Goal: Task Accomplishment & Management: Manage account settings

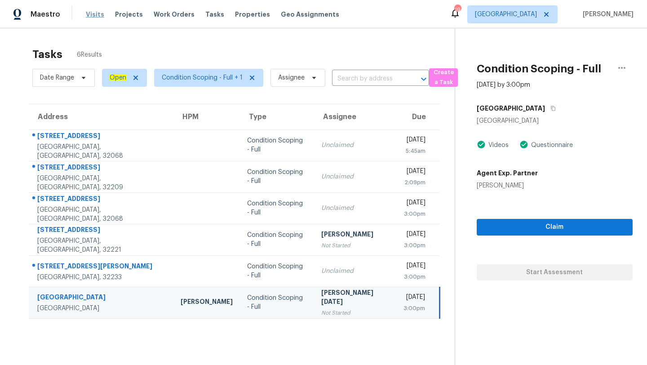
click at [91, 15] on span "Visits" at bounding box center [95, 14] width 18 height 9
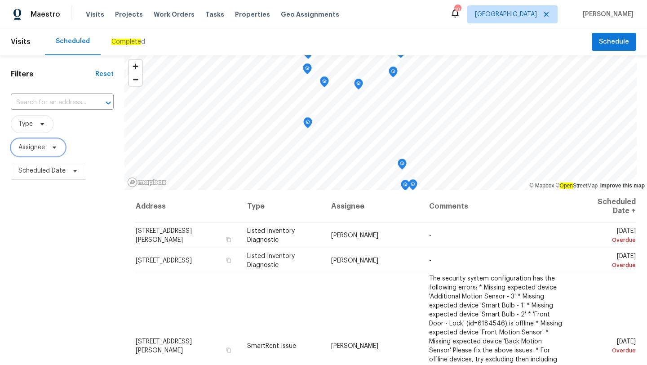
click at [43, 151] on span "Assignee" at bounding box center [31, 147] width 27 height 9
click at [33, 124] on span "Type" at bounding box center [32, 124] width 43 height 18
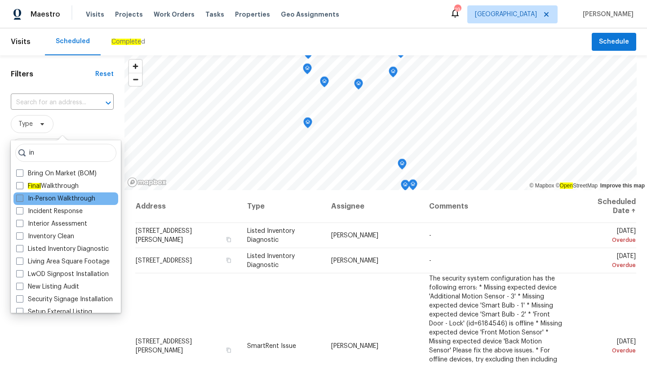
type input "in"
click at [20, 200] on span at bounding box center [19, 197] width 7 height 7
click at [20, 200] on input "In-Person Walkthrough" at bounding box center [19, 197] width 6 height 6
checkbox input "true"
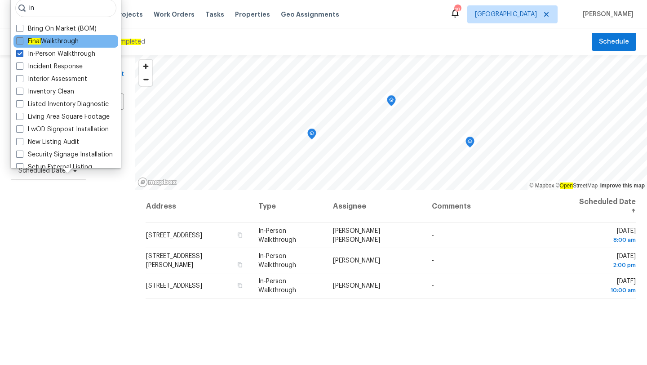
click at [18, 41] on span at bounding box center [19, 40] width 7 height 7
click at [18, 41] on input "Final Walkthrough" at bounding box center [19, 40] width 6 height 6
checkbox input "true"
click at [47, 9] on input "in" at bounding box center [65, 8] width 101 height 18
type input "i"
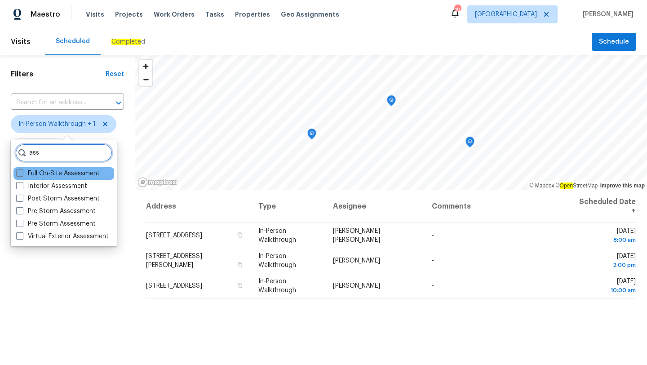
type input "ass"
click at [22, 175] on span at bounding box center [19, 172] width 7 height 7
click at [22, 175] on input "Full On-Site Assessment" at bounding box center [19, 172] width 6 height 6
checkbox input "true"
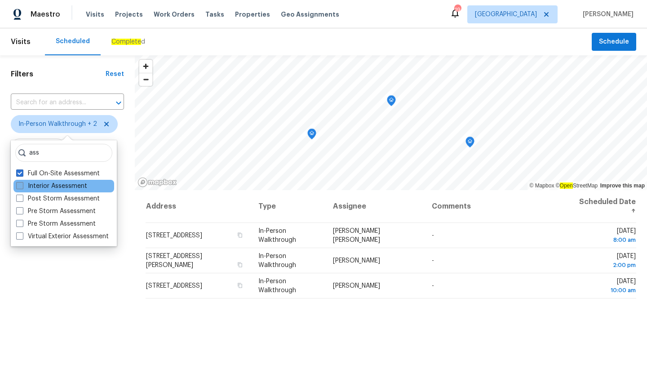
click at [21, 187] on span at bounding box center [19, 185] width 7 height 7
click at [21, 187] on input "Interior Assessment" at bounding box center [19, 184] width 6 height 6
checkbox input "true"
click at [104, 278] on div "Filters Reset ​ In-Person Walkthrough + 3 Assignee Scheduled Date" at bounding box center [67, 268] width 135 height 427
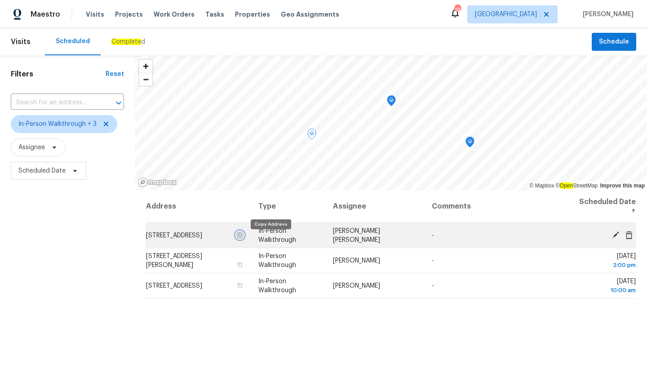
click at [243, 238] on icon "button" at bounding box center [239, 234] width 5 height 5
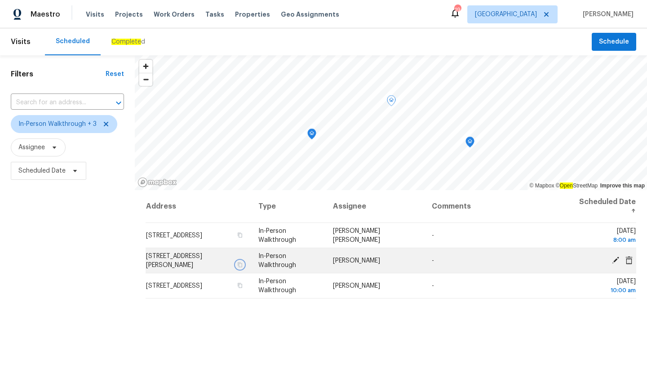
click at [242, 263] on icon "button" at bounding box center [240, 264] width 4 height 5
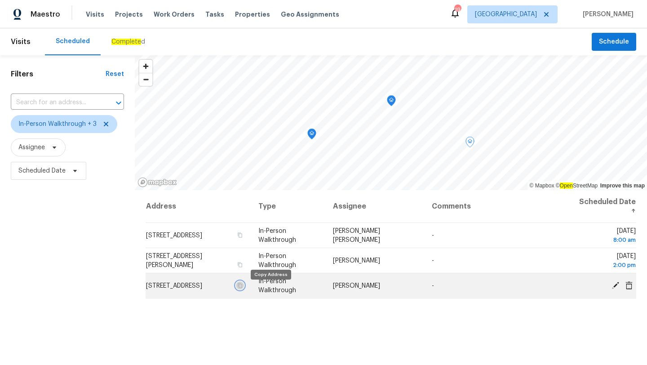
click at [243, 288] on icon "button" at bounding box center [239, 285] width 5 height 5
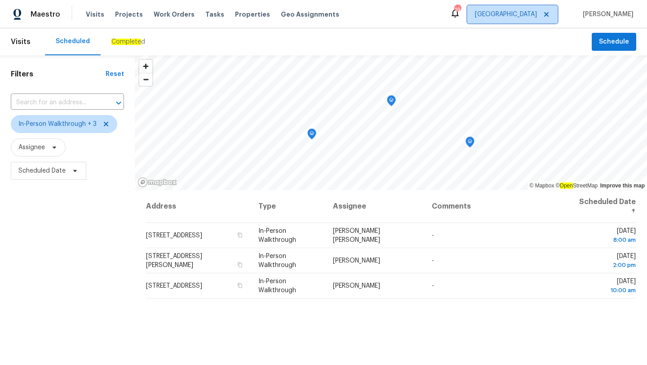
click at [521, 7] on span "[GEOGRAPHIC_DATA]" at bounding box center [512, 14] width 90 height 18
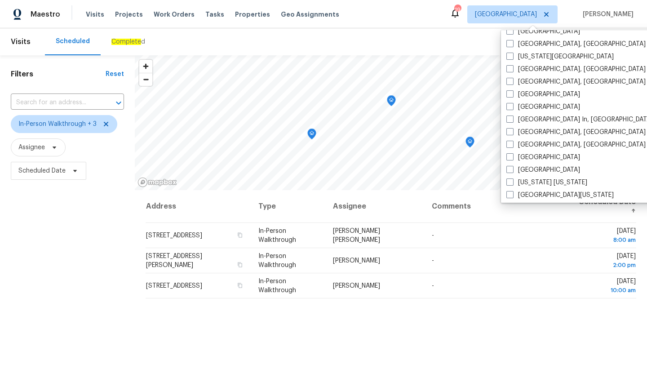
scroll to position [362, 0]
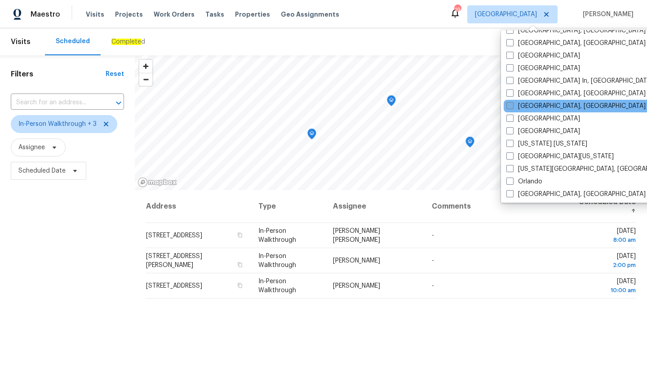
click at [511, 105] on span at bounding box center [509, 105] width 7 height 7
click at [511, 105] on input "[GEOGRAPHIC_DATA], [GEOGRAPHIC_DATA]" at bounding box center [509, 105] width 6 height 6
checkbox input "true"
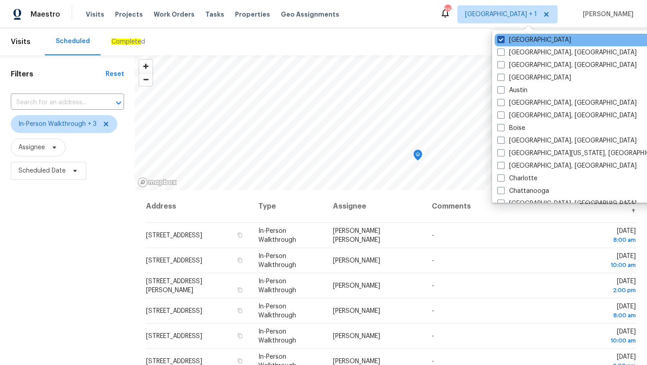
click at [499, 39] on span at bounding box center [500, 39] width 7 height 7
click at [499, 39] on input "[GEOGRAPHIC_DATA]" at bounding box center [500, 38] width 6 height 6
checkbox input "false"
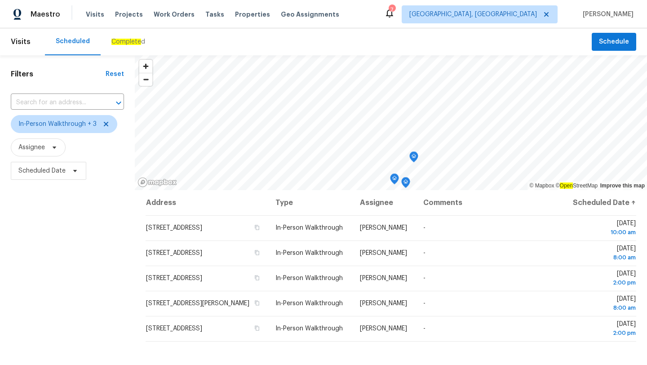
click at [426, 34] on div "Scheduled Complete d" at bounding box center [318, 41] width 547 height 27
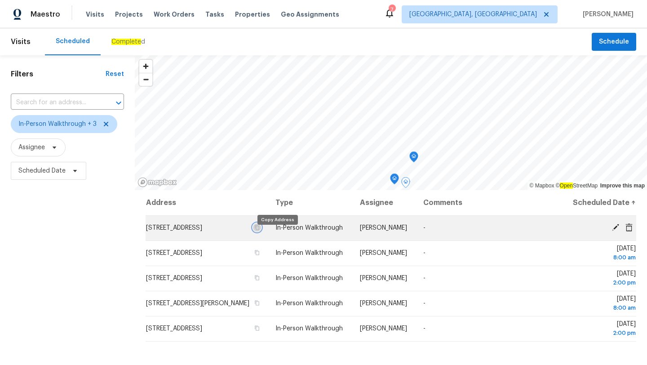
click at [260, 230] on icon "button" at bounding box center [256, 227] width 5 height 5
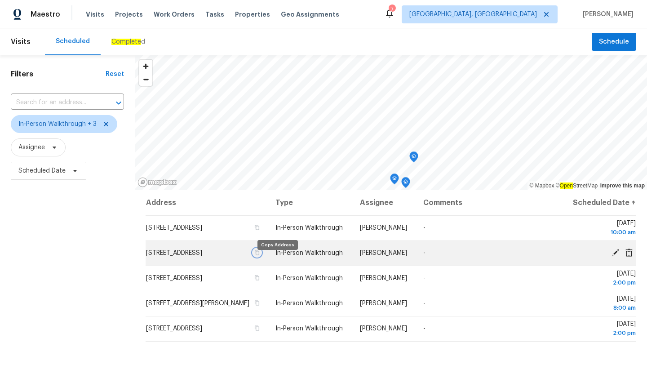
click at [260, 255] on icon "button" at bounding box center [257, 252] width 4 height 5
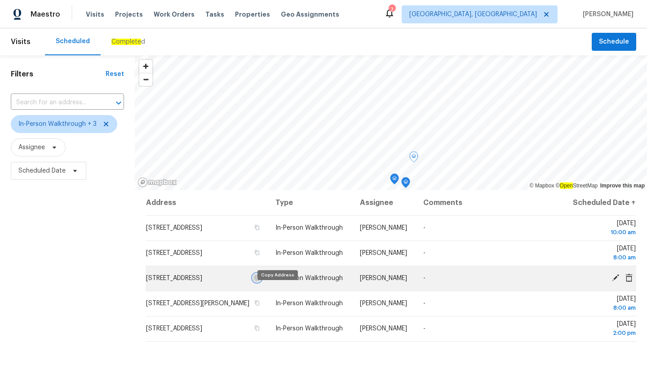
click at [261, 282] on button "button" at bounding box center [257, 278] width 8 height 8
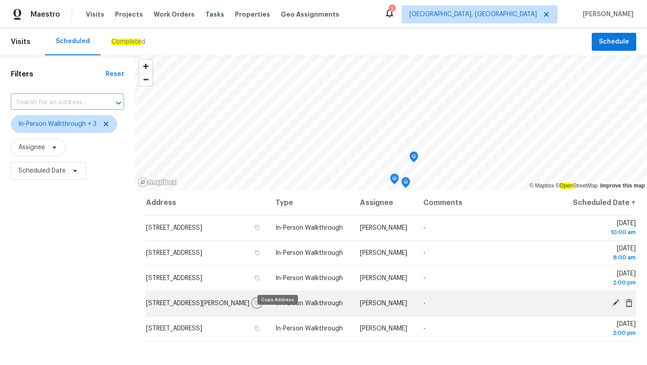
click at [260, 305] on icon "button" at bounding box center [256, 302] width 5 height 5
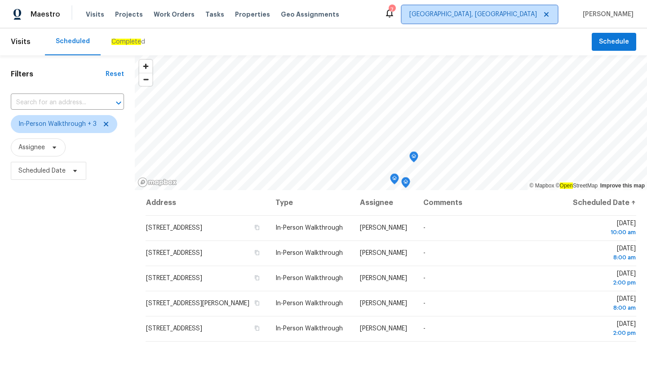
click at [518, 13] on span "[GEOGRAPHIC_DATA], [GEOGRAPHIC_DATA]" at bounding box center [473, 14] width 128 height 9
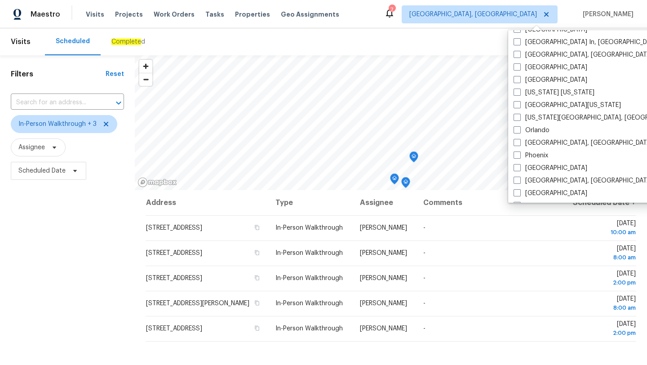
scroll to position [437, 0]
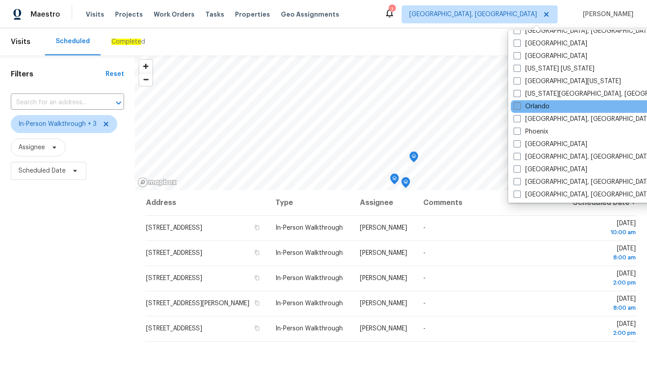
click at [518, 108] on span at bounding box center [516, 105] width 7 height 7
click at [518, 108] on input "Orlando" at bounding box center [516, 105] width 6 height 6
checkbox input "true"
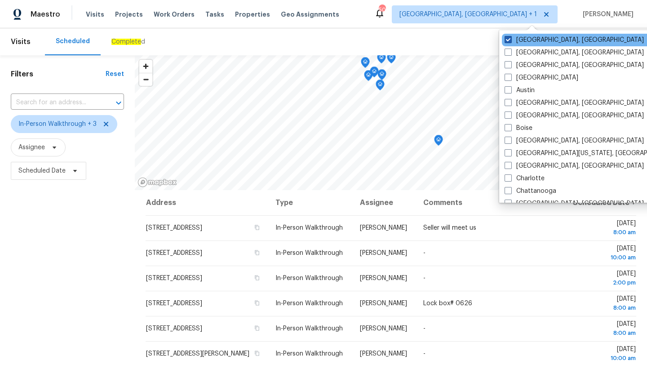
click at [508, 39] on span at bounding box center [507, 39] width 7 height 7
click at [508, 39] on input "[GEOGRAPHIC_DATA], [GEOGRAPHIC_DATA]" at bounding box center [507, 38] width 6 height 6
checkbox input "false"
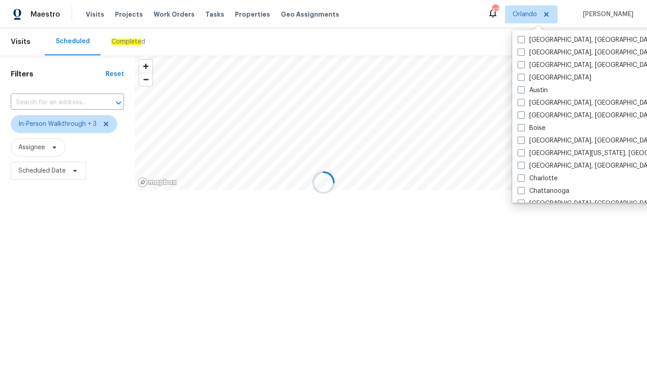
click at [424, 27] on div "Maestro Visits Projects Work Orders Tasks Properties Geo Assignments 43 [PERSON…" at bounding box center [323, 14] width 647 height 28
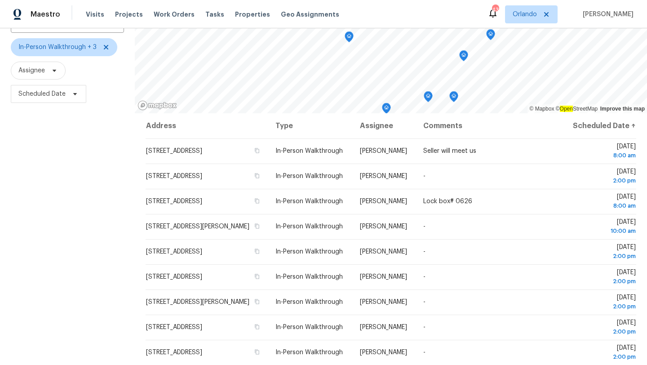
scroll to position [117, 0]
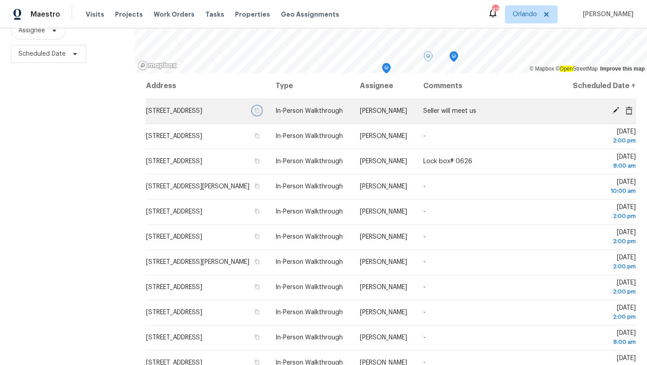
click at [260, 113] on icon "button" at bounding box center [256, 110] width 5 height 5
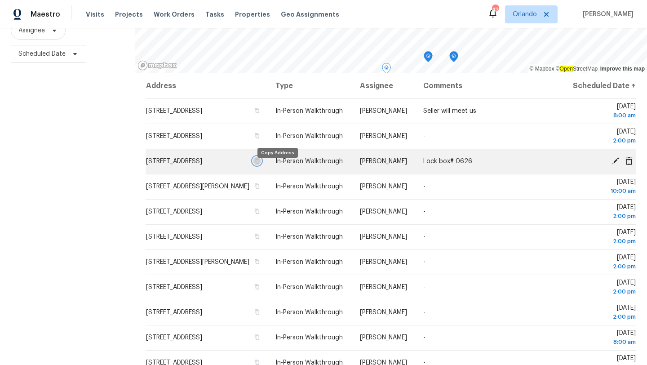
click at [260, 163] on icon "button" at bounding box center [256, 160] width 5 height 5
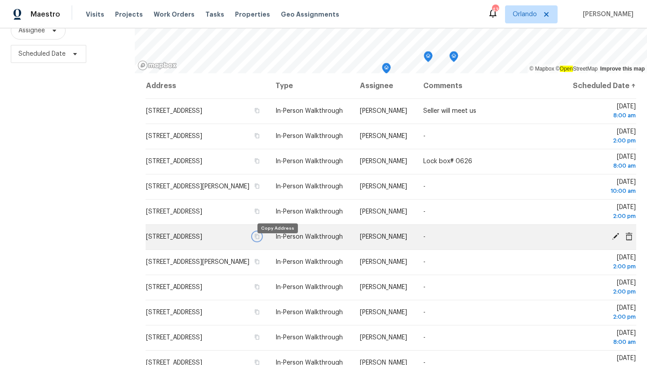
click at [260, 239] on icon "button" at bounding box center [256, 236] width 5 height 5
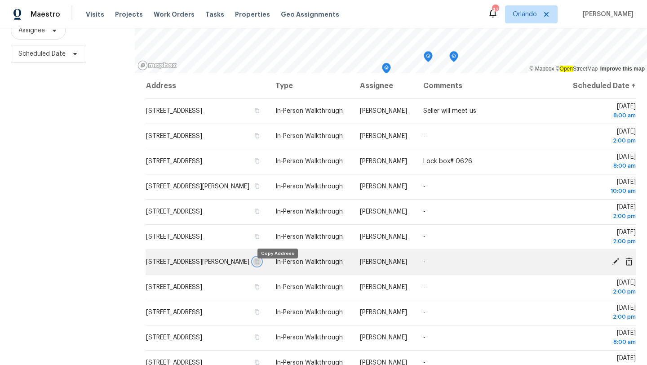
click at [260, 264] on icon "button" at bounding box center [256, 261] width 5 height 5
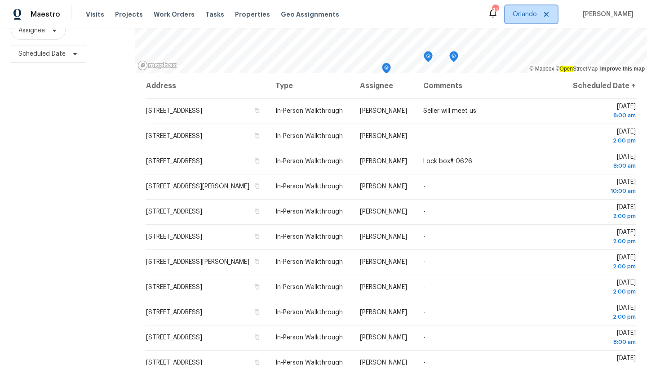
click at [532, 17] on span "Orlando" at bounding box center [524, 14] width 24 height 9
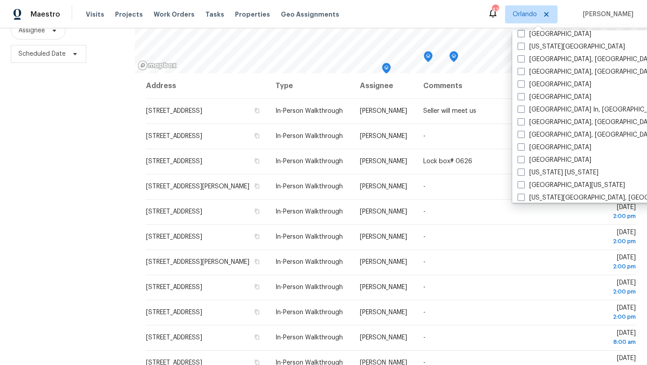
scroll to position [602, 0]
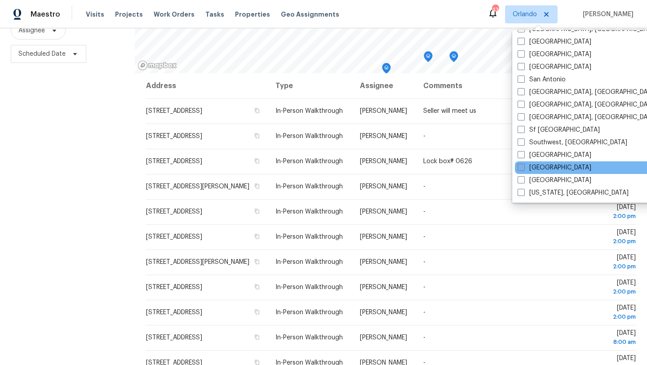
click at [520, 168] on span at bounding box center [520, 166] width 7 height 7
click at [520, 168] on input "[GEOGRAPHIC_DATA]" at bounding box center [520, 166] width 6 height 6
checkbox input "true"
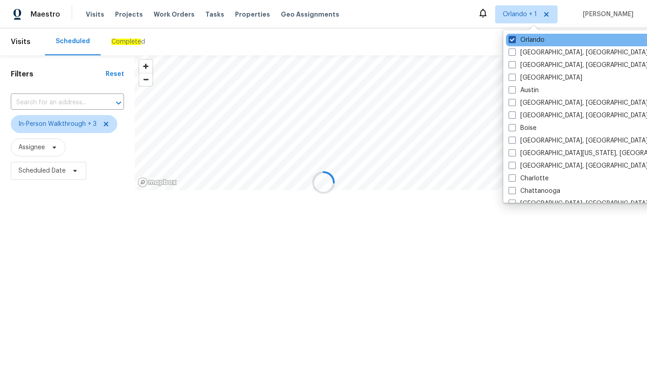
click at [513, 37] on span at bounding box center [511, 39] width 7 height 7
click at [513, 37] on input "Orlando" at bounding box center [511, 38] width 6 height 6
checkbox input "false"
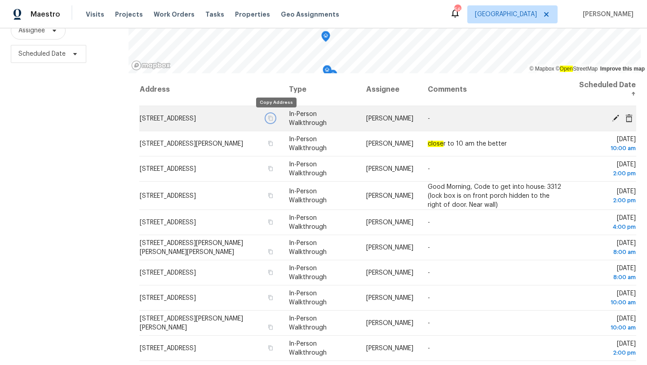
click at [273, 118] on icon "button" at bounding box center [270, 117] width 4 height 5
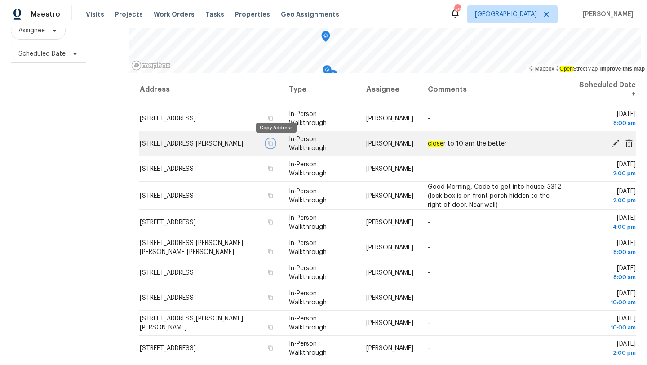
click at [273, 144] on icon "button" at bounding box center [270, 143] width 5 height 5
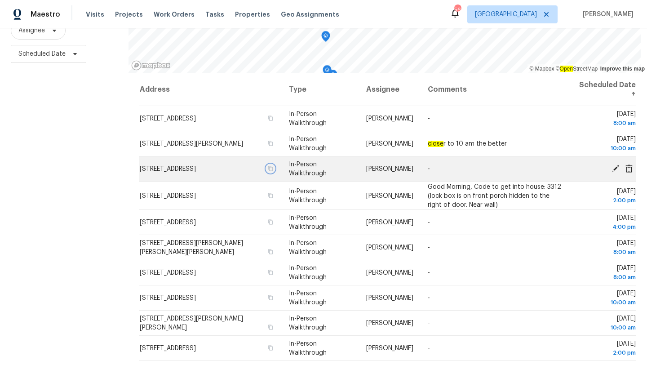
click at [273, 168] on icon "button" at bounding box center [270, 168] width 4 height 5
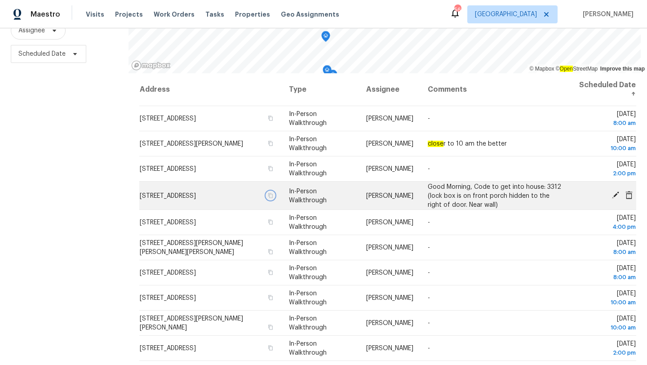
click at [273, 194] on icon "button" at bounding box center [270, 194] width 5 height 5
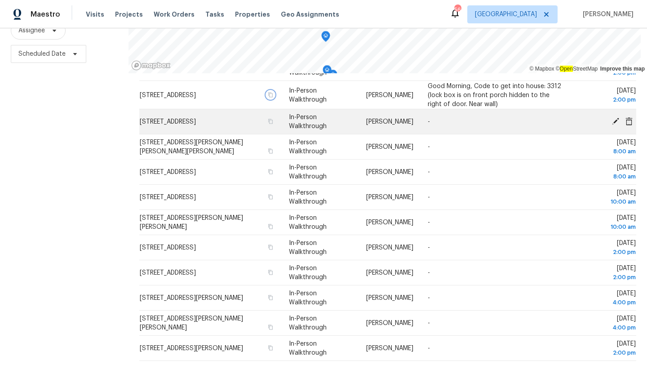
scroll to position [102, 0]
click at [273, 120] on icon "button" at bounding box center [270, 120] width 4 height 5
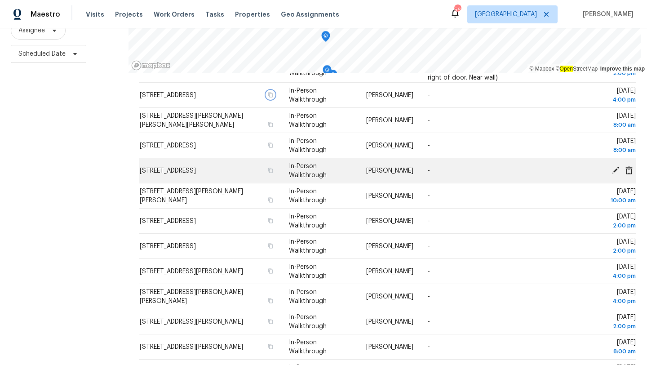
scroll to position [130, 0]
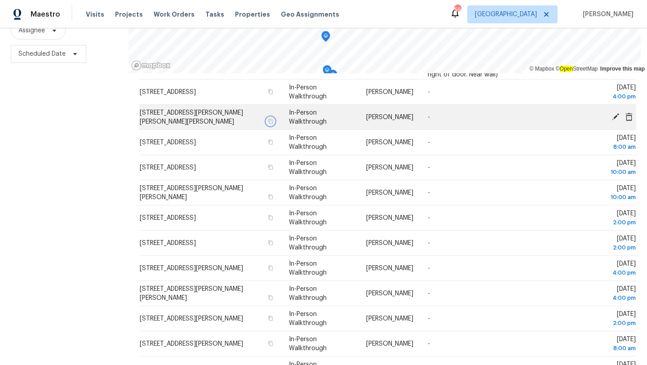
click at [273, 121] on icon "button" at bounding box center [270, 121] width 5 height 5
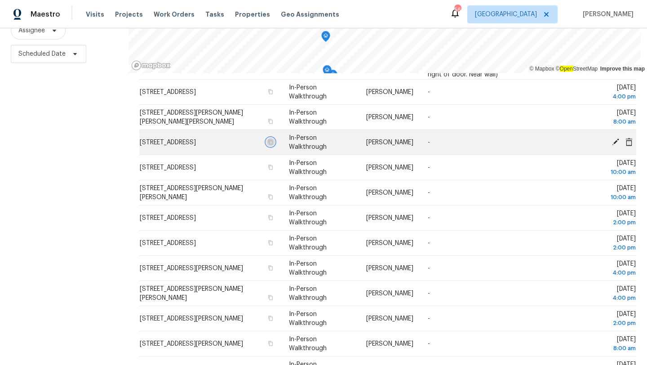
click at [273, 145] on icon "button" at bounding box center [270, 141] width 5 height 5
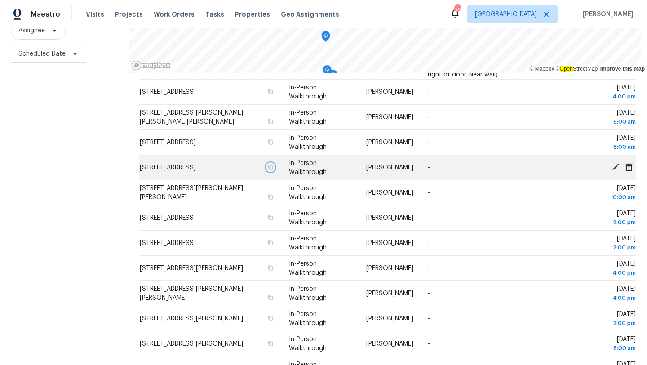
click at [273, 167] on icon "button" at bounding box center [270, 166] width 5 height 5
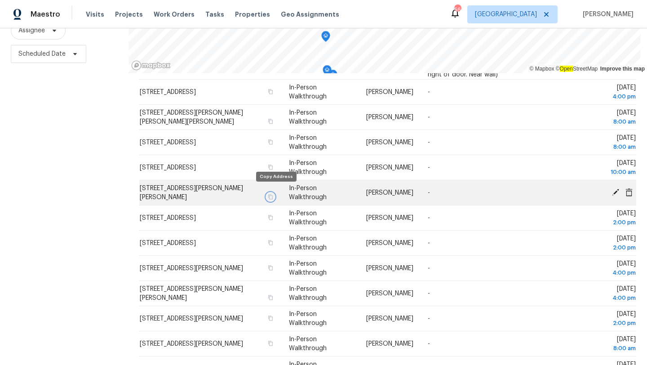
click at [273, 194] on icon "button" at bounding box center [270, 196] width 5 height 5
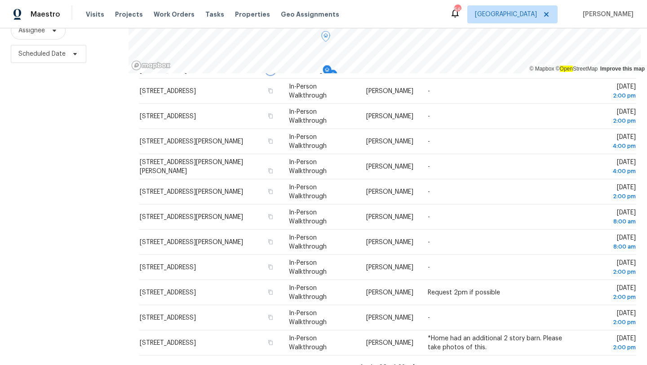
scroll to position [259, 0]
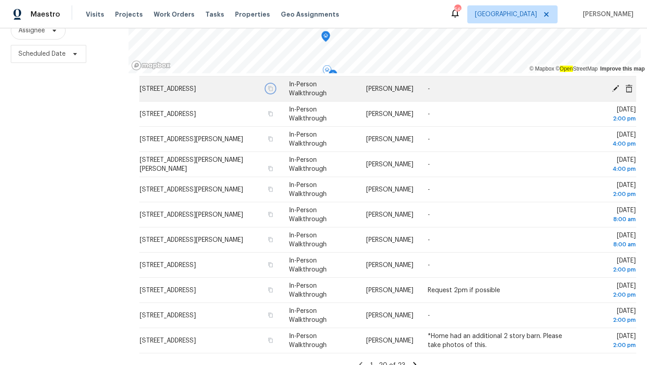
click at [273, 88] on icon "button" at bounding box center [270, 88] width 5 height 5
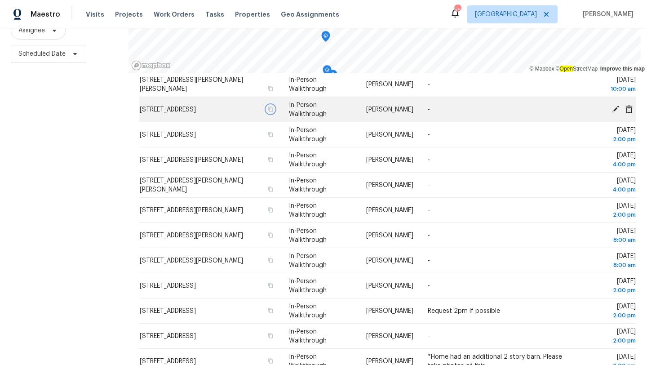
scroll to position [240, 0]
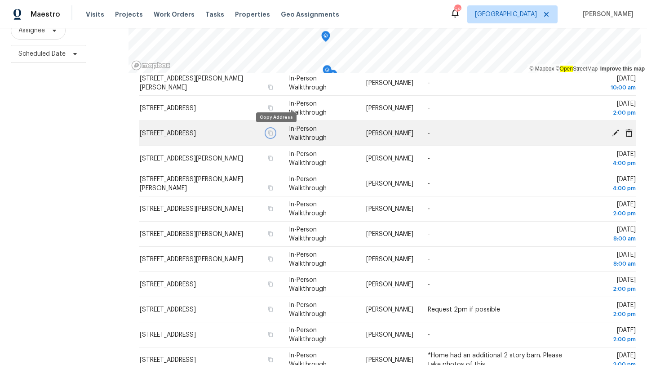
click at [273, 132] on icon "button" at bounding box center [270, 132] width 5 height 5
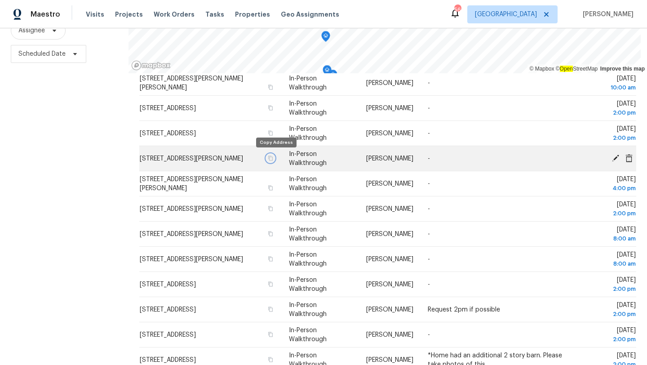
click at [273, 158] on icon "button" at bounding box center [270, 157] width 5 height 5
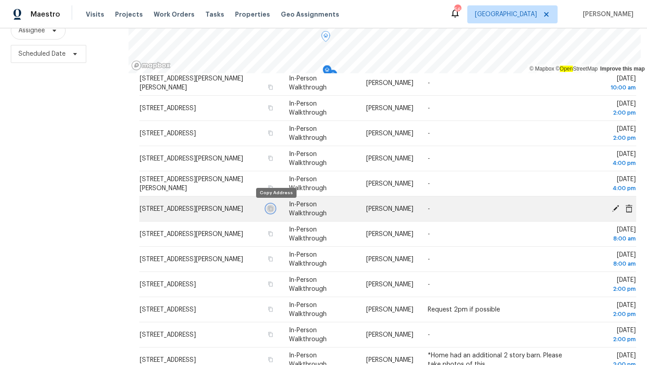
click at [273, 208] on icon "button" at bounding box center [270, 208] width 5 height 5
